Goal: Transaction & Acquisition: Book appointment/travel/reservation

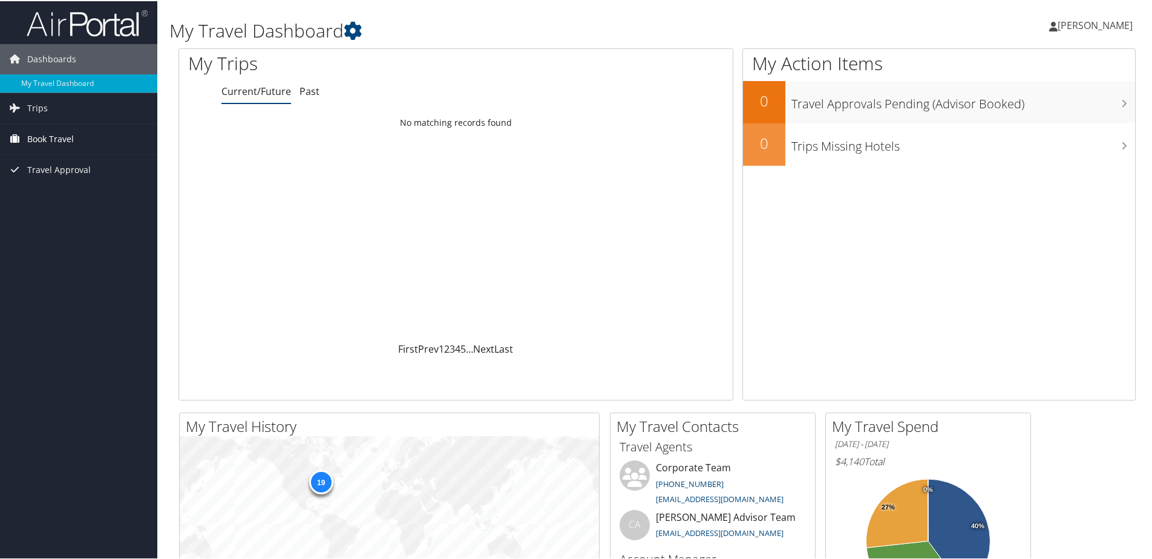
click at [50, 133] on span "Book Travel" at bounding box center [50, 138] width 47 height 30
click at [56, 197] on link "Book/Manage Online Trips" at bounding box center [78, 198] width 157 height 18
